Goal: Information Seeking & Learning: Find specific fact

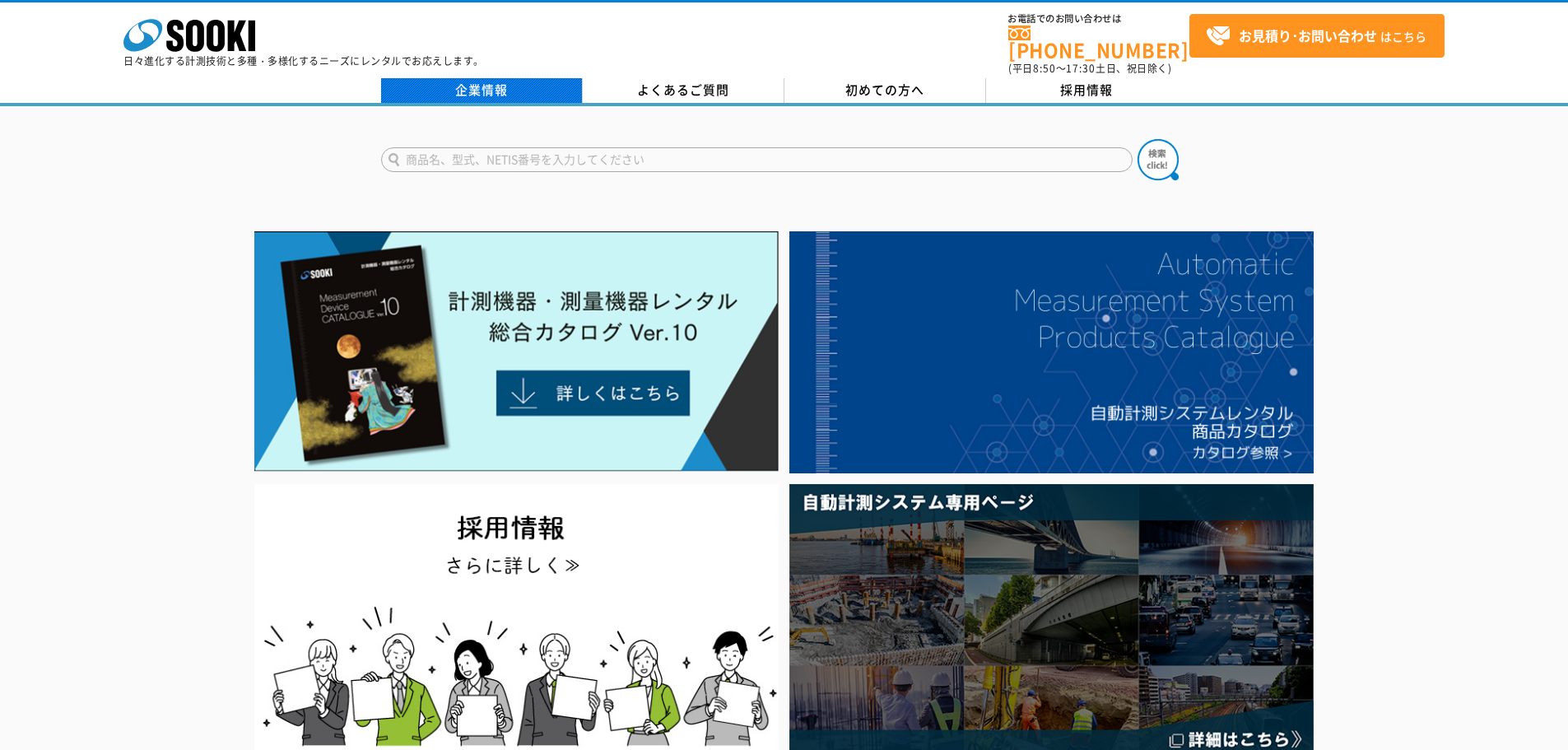
click at [486, 86] on link "企業情報" at bounding box center [481, 90] width 201 height 25
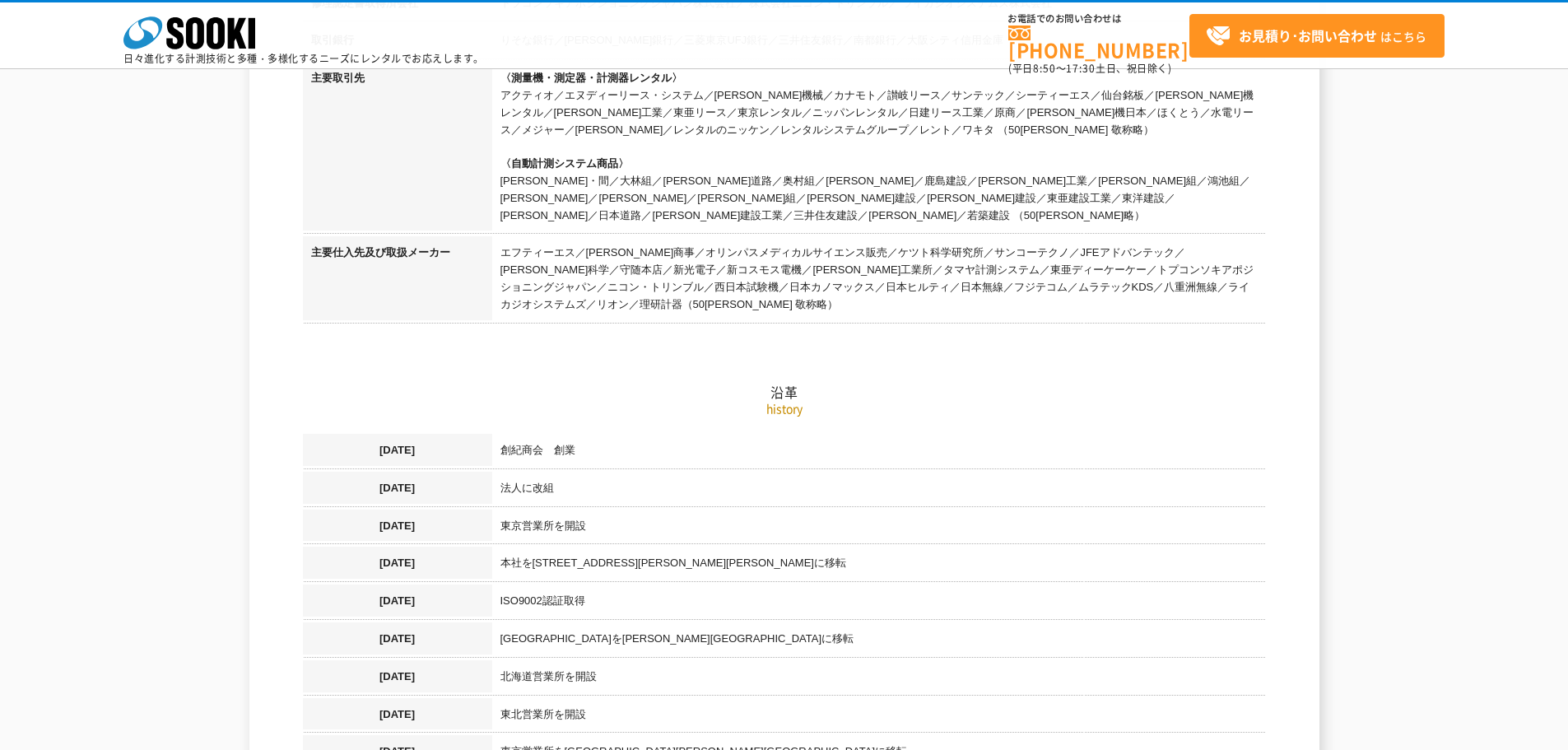
scroll to position [823, 0]
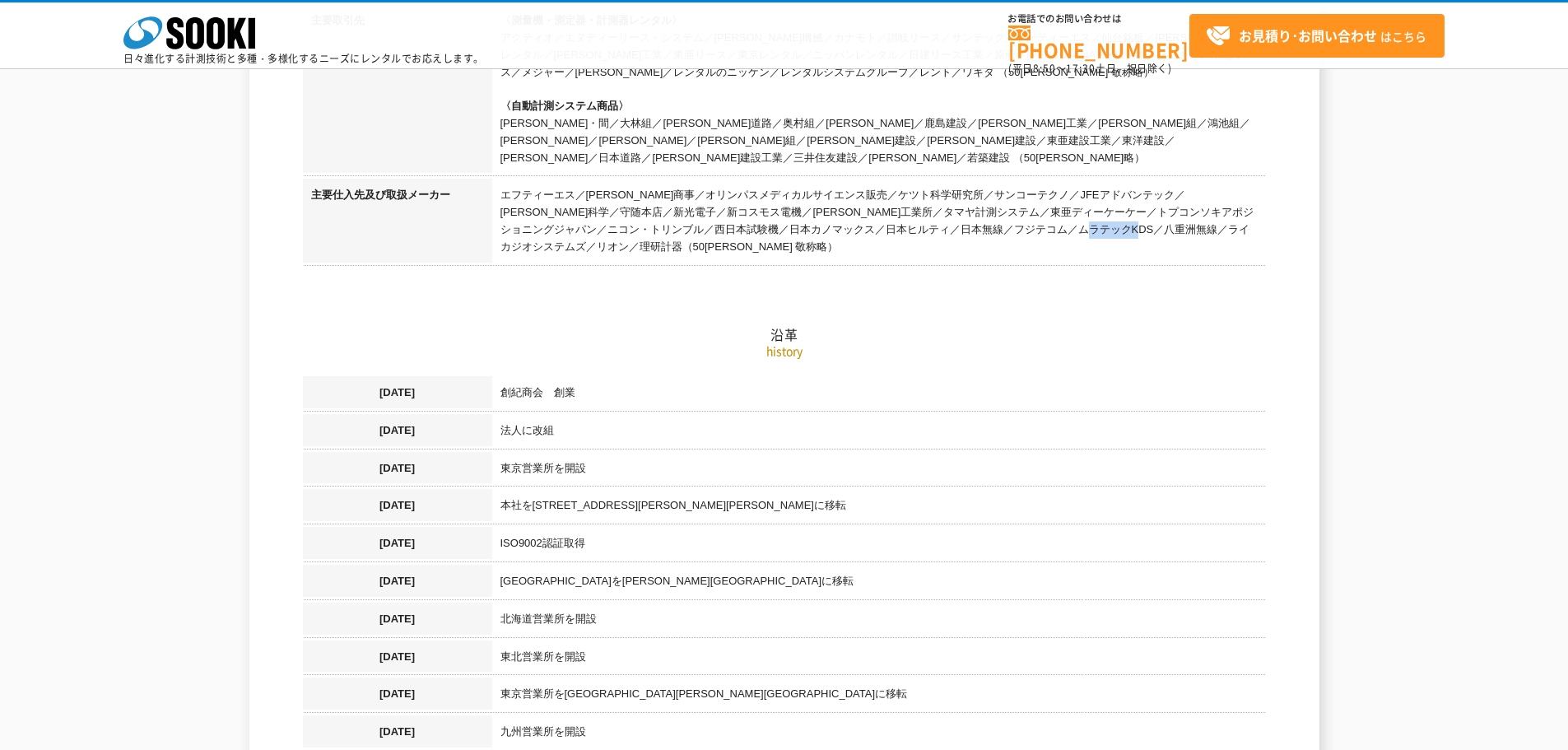
drag, startPoint x: 917, startPoint y: 209, endPoint x: 968, endPoint y: 216, distance: 51.5
click at [968, 216] on td "エフティーエス／[PERSON_NAME]商事／オリンパスメディカルサイエンス販売／ケツト科学研究所／サンコーテクノ／JFEアドバンテック／[PERSON_N…" at bounding box center [879, 223] width 773 height 89
copy td "八重洲無線"
drag, startPoint x: 696, startPoint y: 192, endPoint x: 763, endPoint y: 175, distance: 69.1
click at [784, 191] on td "エフティーエス／[PERSON_NAME]商事／オリンパスメディカルサイエンス販売／ケツト科学研究所／サンコーテクノ／JFEアドバンテック／[PERSON_N…" at bounding box center [879, 223] width 773 height 89
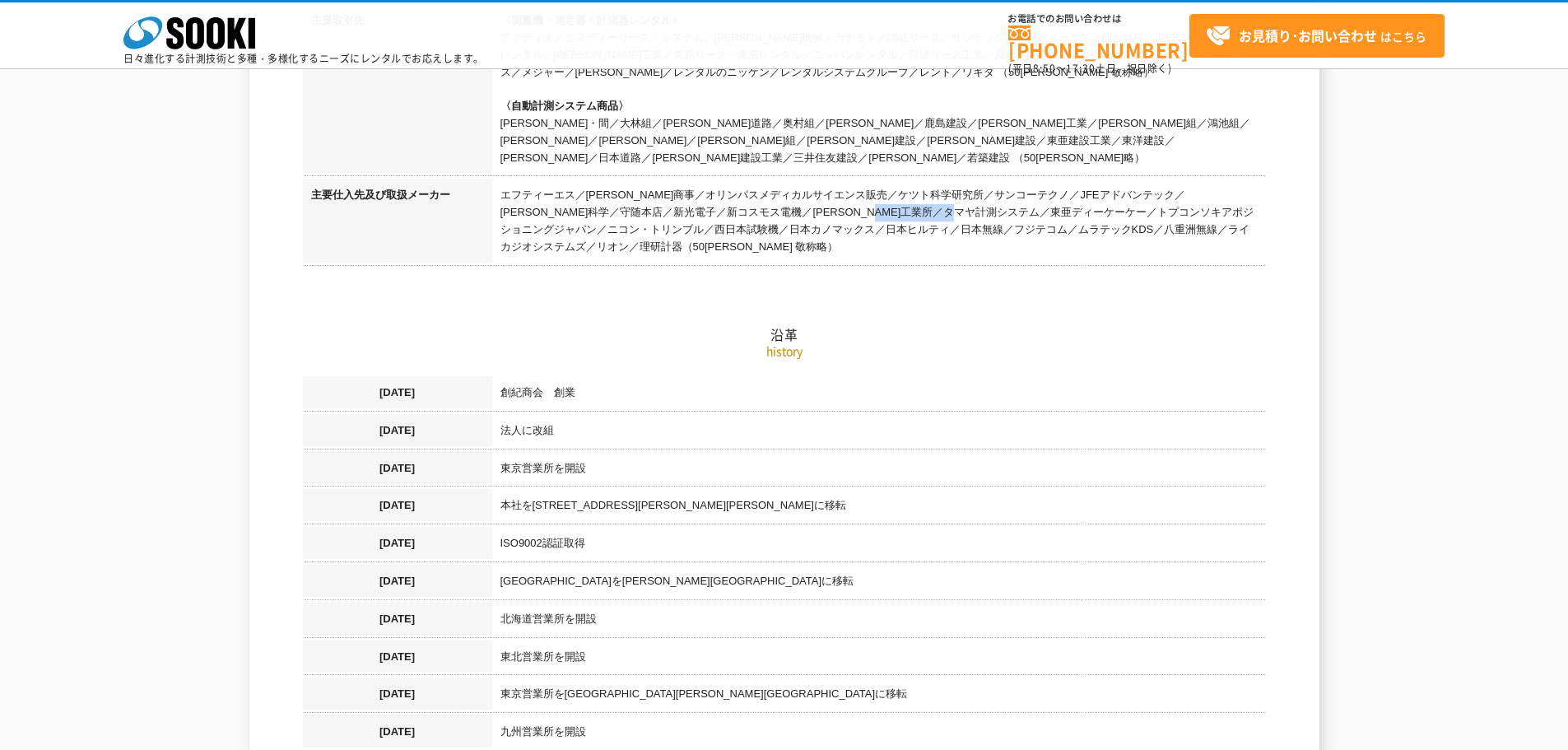
copy td "タマヤ計測システム"
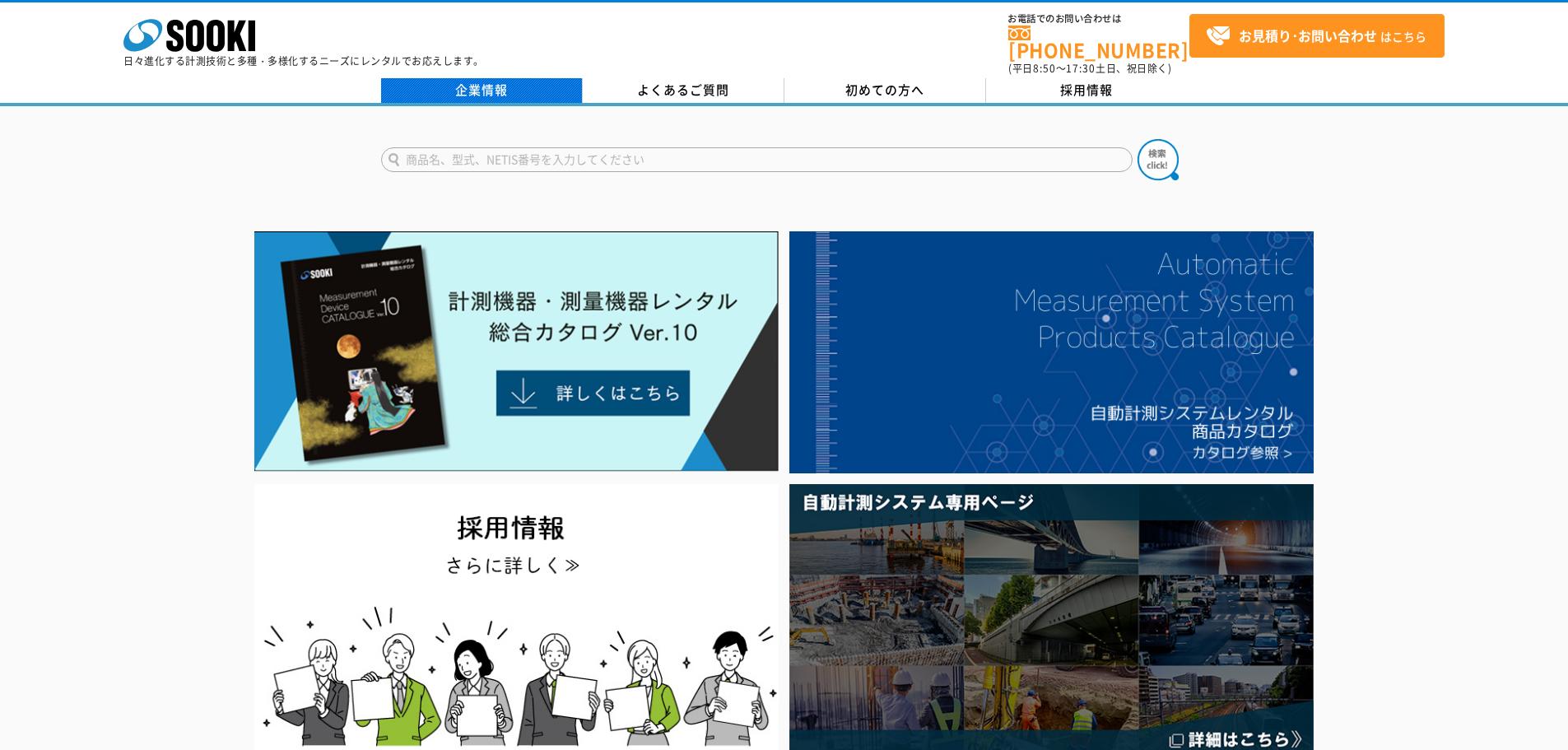
click at [481, 87] on link "企業情報" at bounding box center [481, 90] width 201 height 25
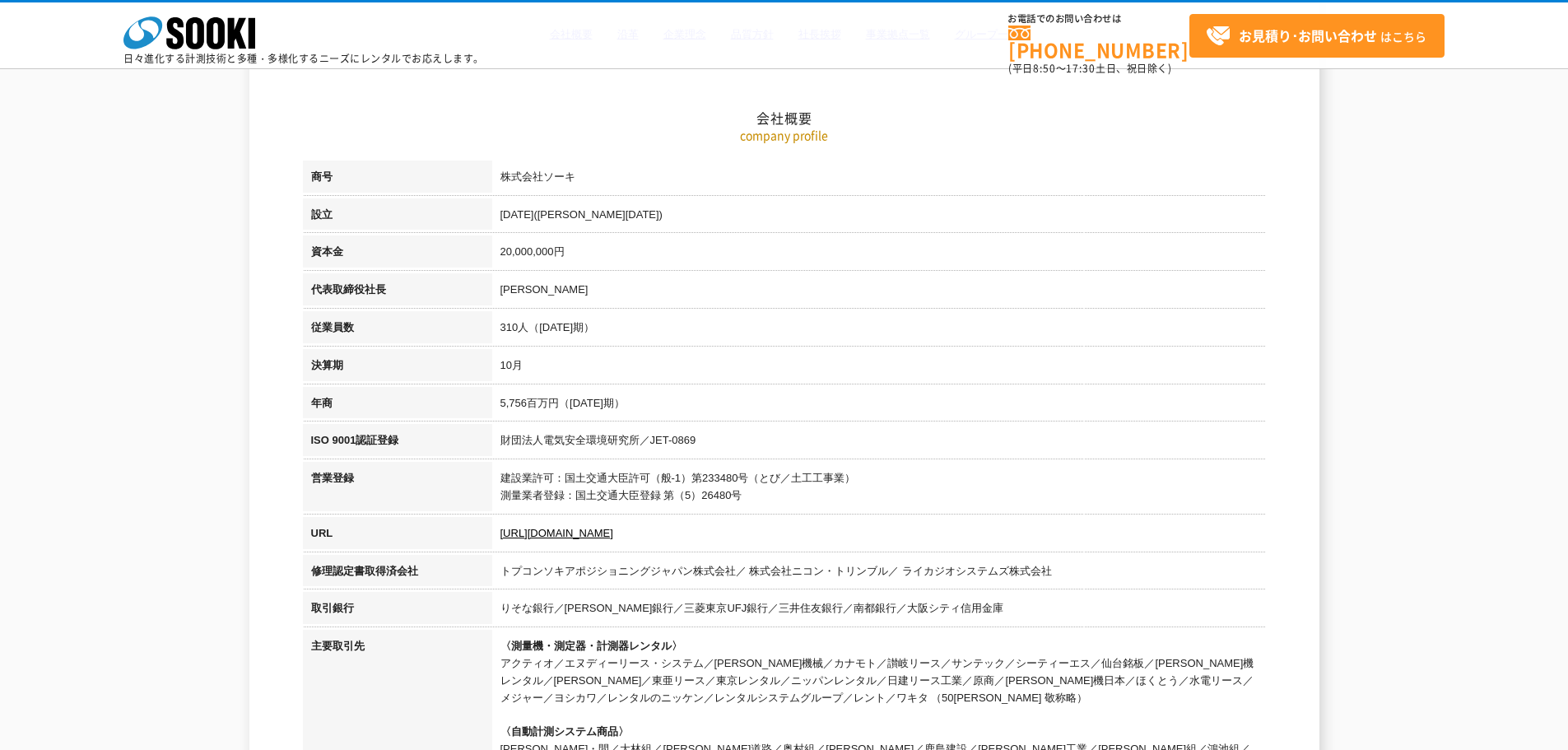
scroll to position [494, 0]
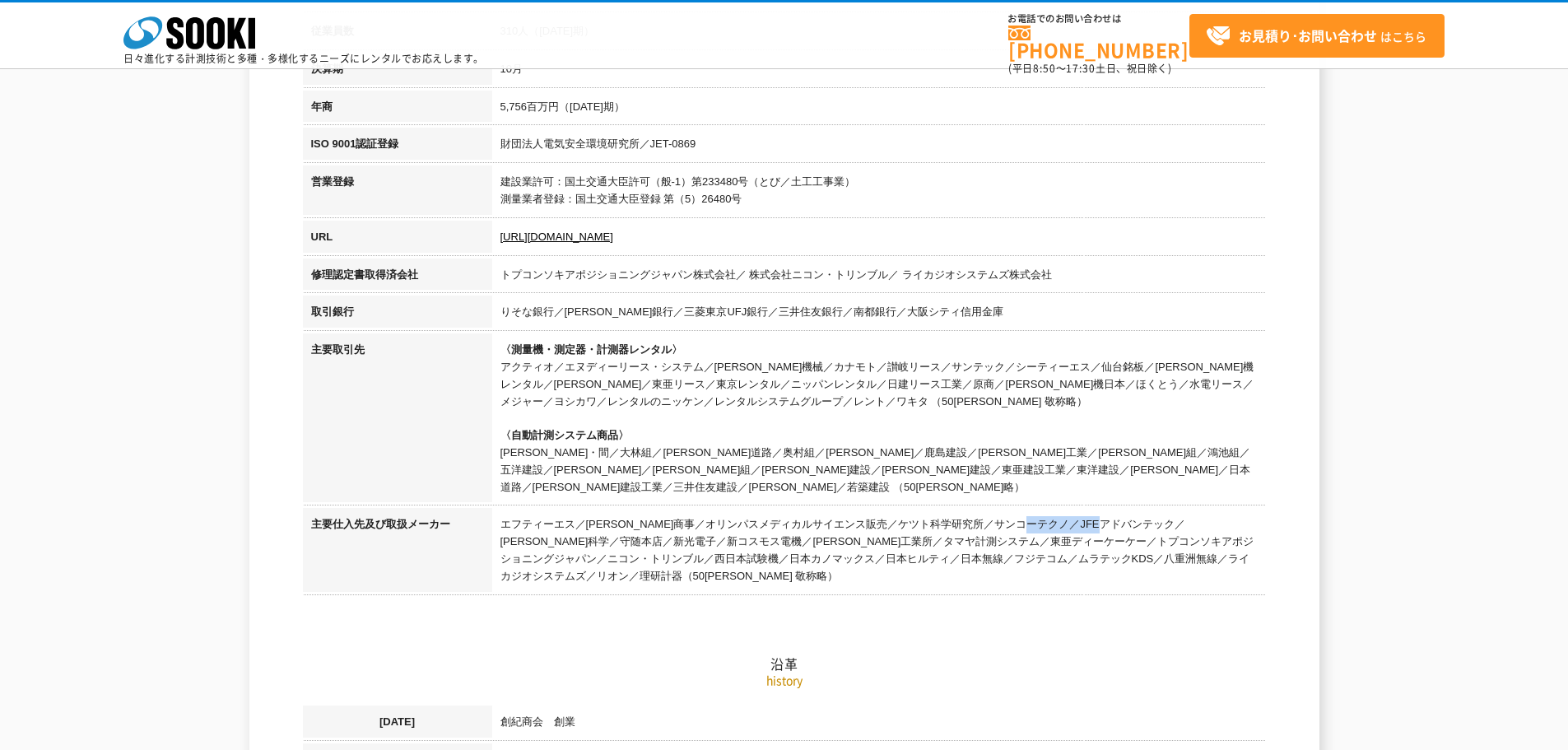
drag, startPoint x: 837, startPoint y: 501, endPoint x: 913, endPoint y: 501, distance: 76.0
click at [913, 507] on td "エフティーエス／[PERSON_NAME]商事／オリンパスメディカルサイエンス販売／ケツト科学研究所／サンコーテクノ／JFEアドバンテック／[PERSON_N…" at bounding box center [879, 551] width 773 height 89
copy td "ケツト科学研究所"
drag, startPoint x: 609, startPoint y: 522, endPoint x: 678, endPoint y: 522, distance: 69.0
click at [678, 522] on td "エフティーエス／[PERSON_NAME]商事／オリンパスメディカルサイエンス販売／ケツト科学研究所／サンコーテクノ／JFEアドバンテック／[PERSON_N…" at bounding box center [879, 551] width 773 height 89
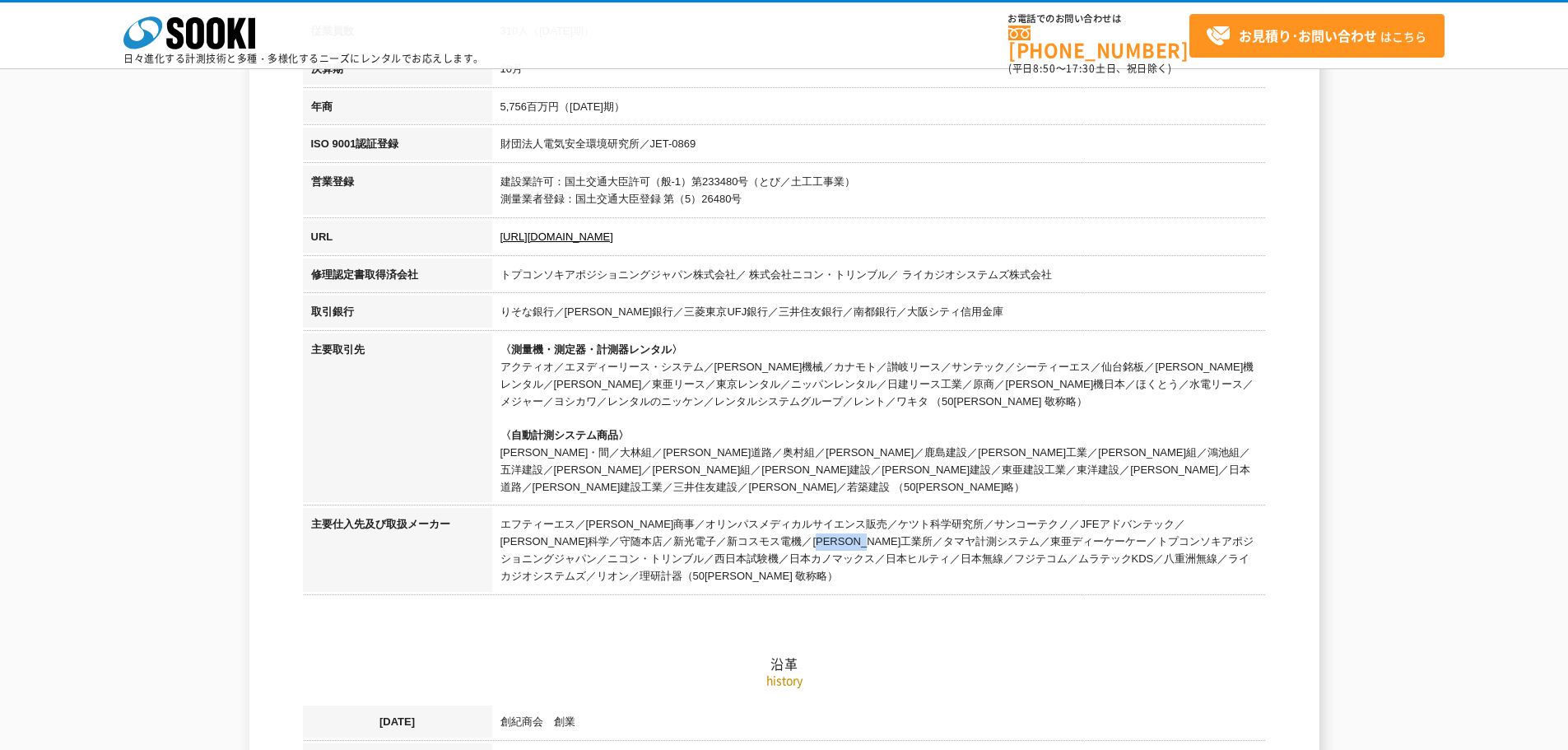
copy td "田中衡機工業所"
drag, startPoint x: 1215, startPoint y: 524, endPoint x: 529, endPoint y: 541, distance: 686.2
click at [529, 541] on td "エフティーエス／[PERSON_NAME]商事／オリンパスメディカルサイエンス販売／ケツト科学研究所／サンコーテクノ／JFEアドバンテック／[PERSON_N…" at bounding box center [879, 551] width 773 height 89
copy td "西日本試験機"
drag, startPoint x: 541, startPoint y: 541, endPoint x: 629, endPoint y: 539, distance: 88.0
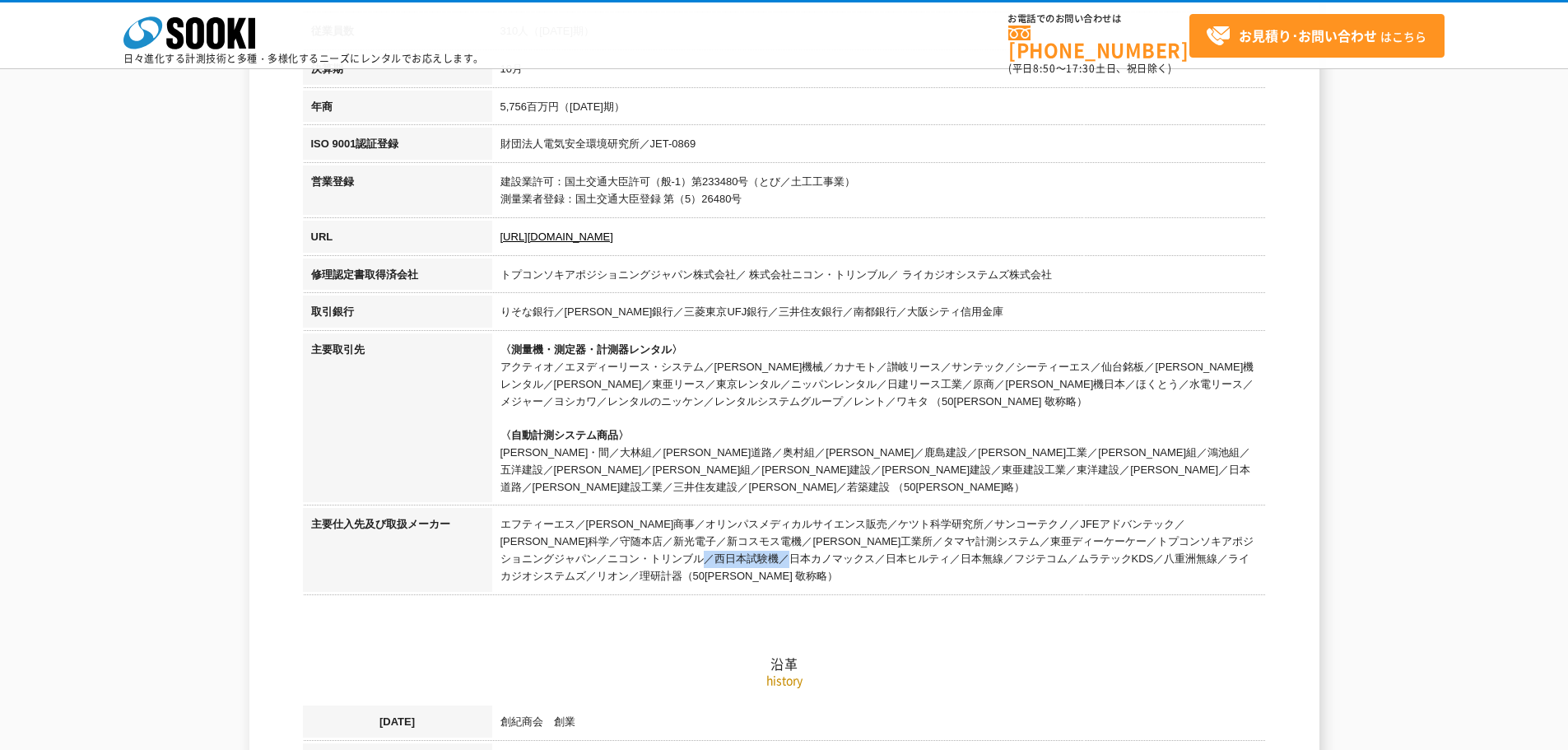
click at [629, 539] on td "エフティーエス／[PERSON_NAME]商事／オリンパスメディカルサイエンス販売／ケツト科学研究所／サンコーテクノ／JFEアドバンテック／[PERSON_N…" at bounding box center [879, 551] width 773 height 89
copy td "日本カノマックス"
drag, startPoint x: 640, startPoint y: 542, endPoint x: 700, endPoint y: 542, distance: 60.0
click at [700, 542] on td "エフティーエス／[PERSON_NAME]商事／オリンパスメディカルサイエンス販売／ケツト科学研究所／サンコーテクノ／JFEアドバンテック／[PERSON_N…" at bounding box center [879, 551] width 773 height 89
copy td "日本ヒルティ"
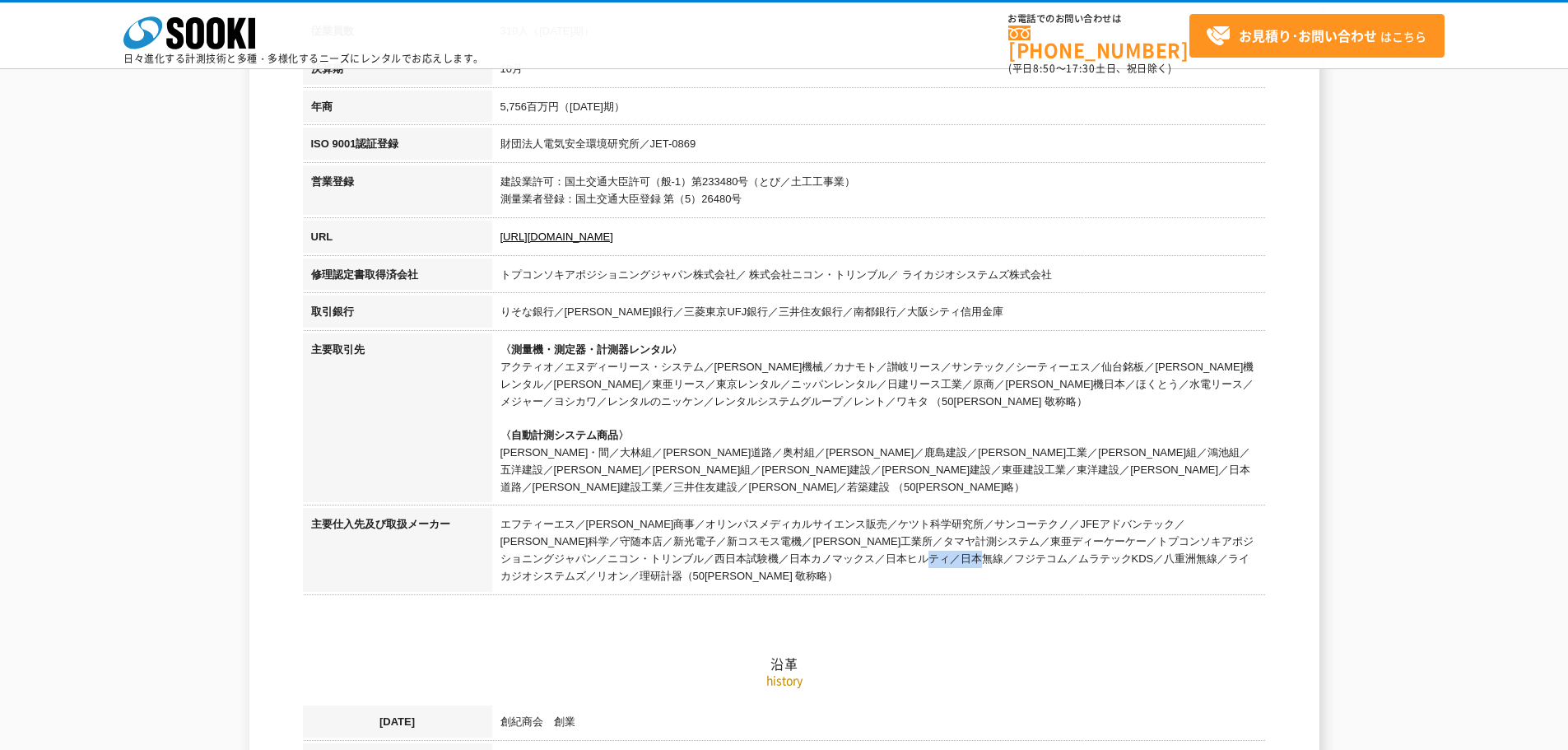
drag, startPoint x: 771, startPoint y: 545, endPoint x: 821, endPoint y: 542, distance: 50.1
click at [821, 542] on td "エフティーエス／[PERSON_NAME]商事／オリンパスメディカルサイエンス販売／ケツト科学研究所／サンコーテクノ／JFEアドバンテック／[PERSON_N…" at bounding box center [879, 551] width 773 height 89
copy td "フジテコム"
drag, startPoint x: 832, startPoint y: 545, endPoint x: 907, endPoint y: 542, distance: 75.1
click at [907, 542] on td "エフティーエス／[PERSON_NAME]商事／オリンパスメディカルサイエンス販売／ケツト科学研究所／サンコーテクノ／JFEアドバンテック／[PERSON_N…" at bounding box center [879, 551] width 773 height 89
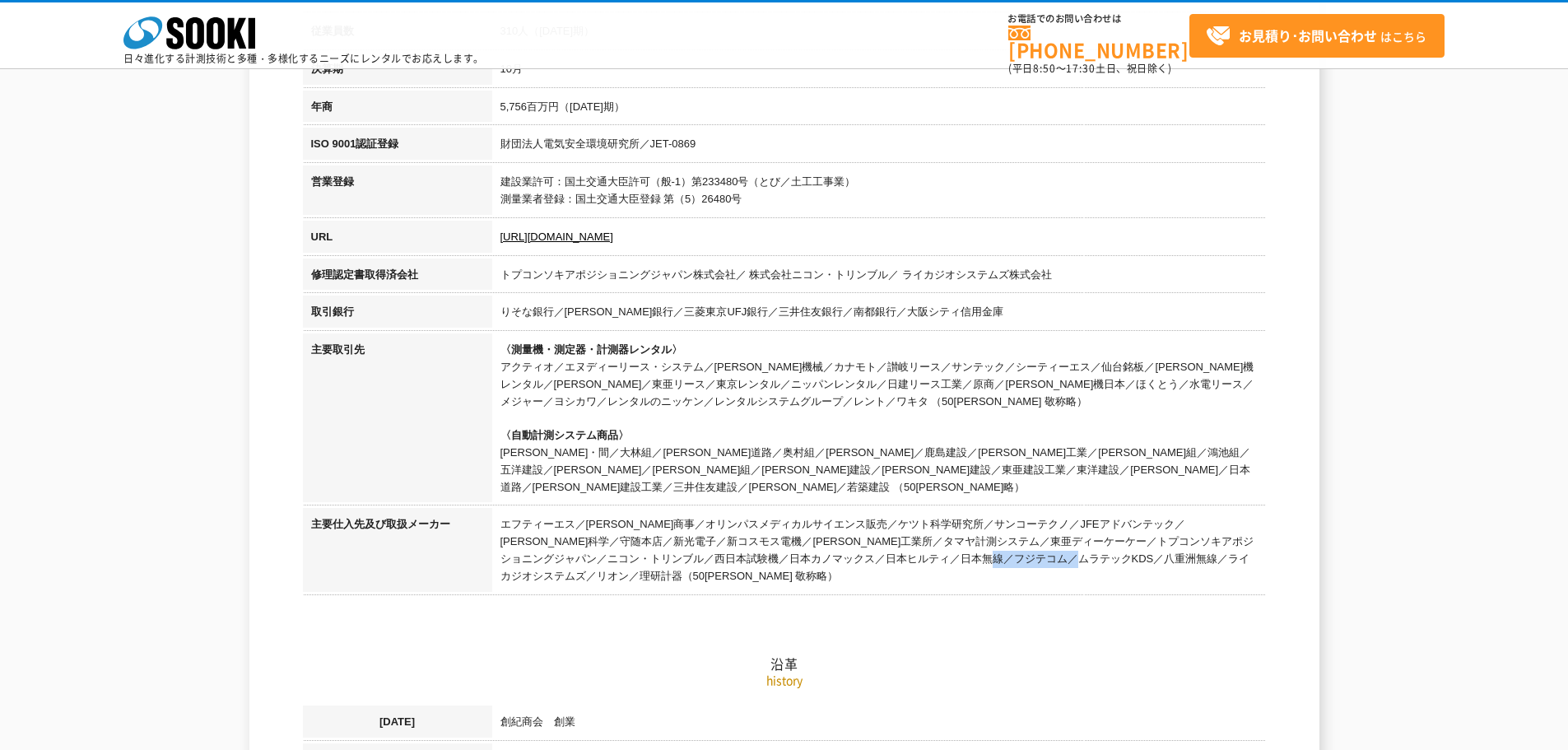
copy td "ムラテックKDS"
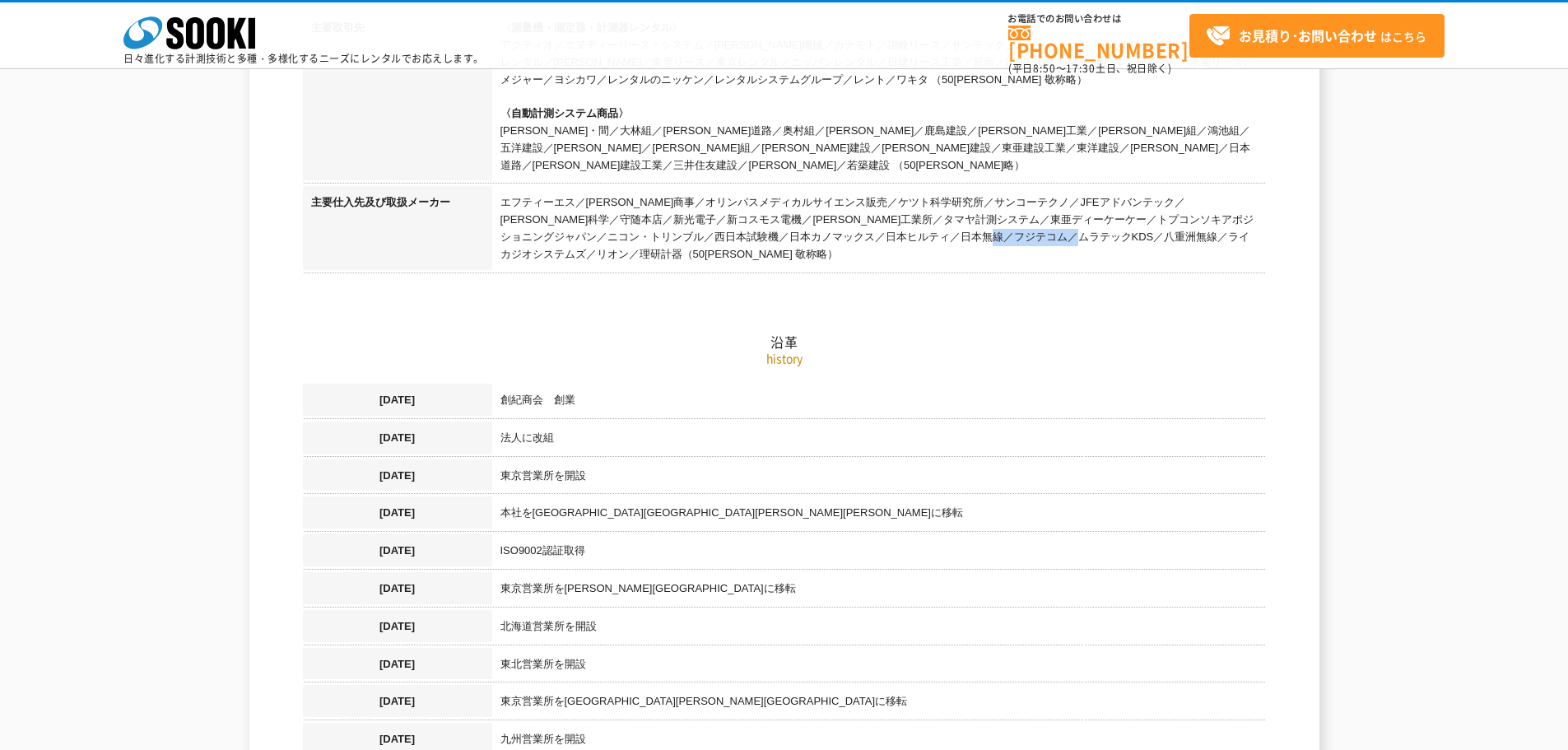
scroll to position [823, 0]
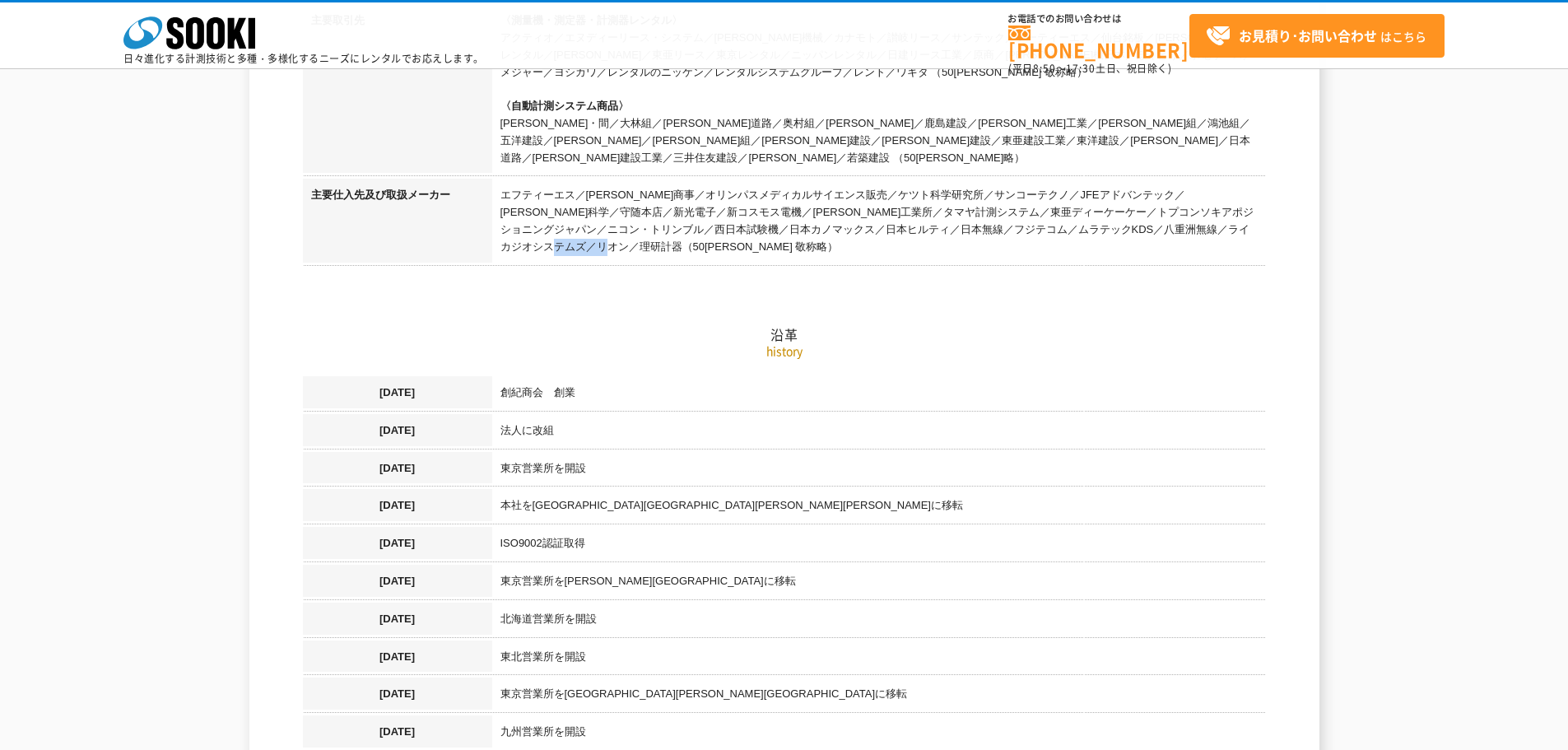
drag, startPoint x: 1145, startPoint y: 209, endPoint x: 1191, endPoint y: 209, distance: 46.0
click at [1191, 209] on td "エフティーエス／[PERSON_NAME]商事／オリンパスメディカルサイエンス販売／ケツト科学研究所／サンコーテクノ／JFEアドバンテック／[PERSON_N…" at bounding box center [879, 223] width 773 height 89
click at [1174, 216] on td "エフティーエス／[PERSON_NAME]商事／オリンパスメディカルサイエンス販売／ケツト科学研究所／サンコーテクノ／JFEアドバンテック／[PERSON_N…" at bounding box center [879, 223] width 773 height 89
click at [1144, 213] on td "エフティーエス／[PERSON_NAME]商事／オリンパスメディカルサイエンス販売／ケツト科学研究所／サンコーテクノ／JFEアドバンテック／[PERSON_N…" at bounding box center [879, 223] width 773 height 89
drag, startPoint x: 1144, startPoint y: 213, endPoint x: 1186, endPoint y: 213, distance: 42.0
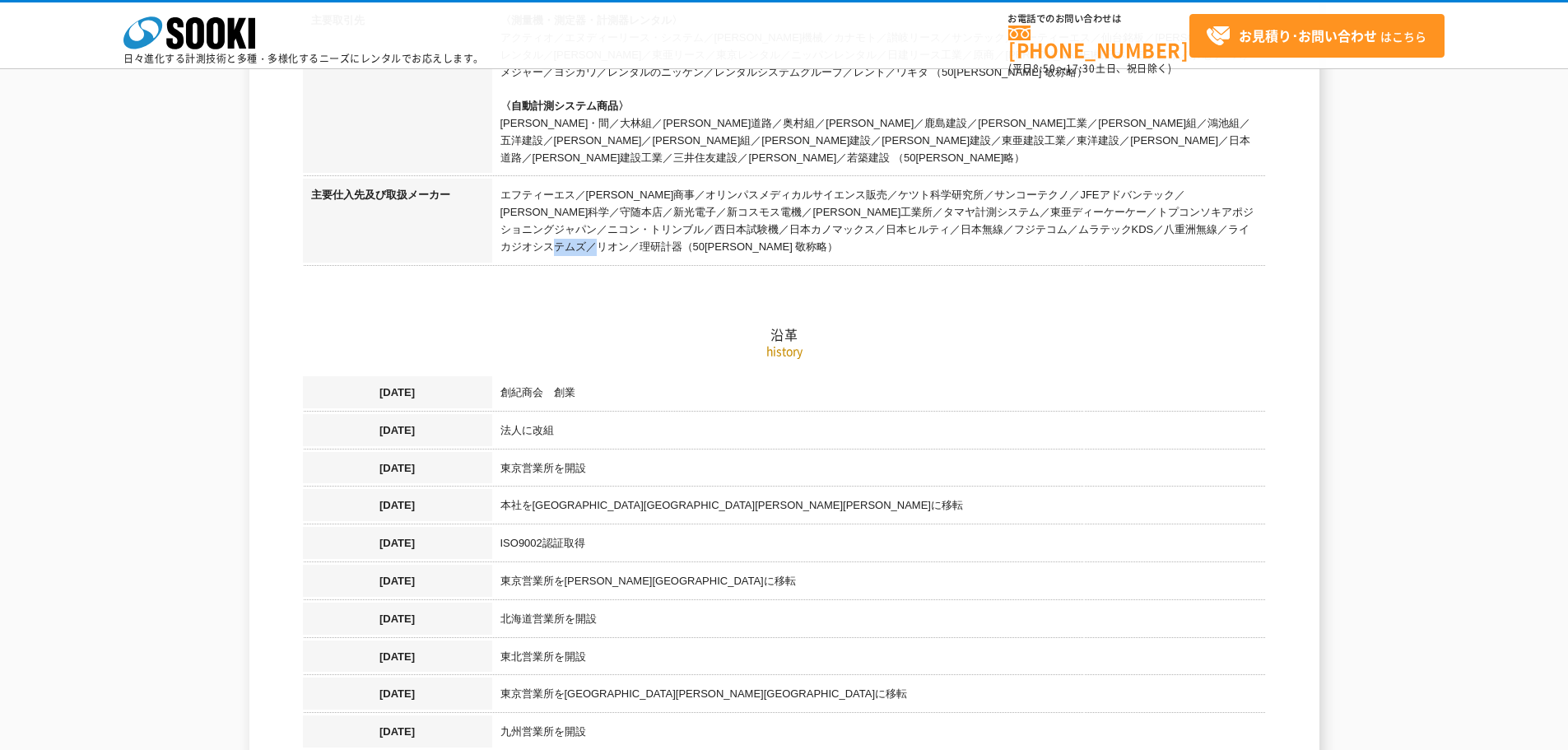
click at [1186, 213] on td "エフティーエス／[PERSON_NAME]商事／オリンパスメディカルサイエンス販売／ケツト科学研究所／サンコーテクノ／JFEアドバンテック／[PERSON_N…" at bounding box center [879, 223] width 773 height 89
copy td "理研計器"
